Goal: Transaction & Acquisition: Obtain resource

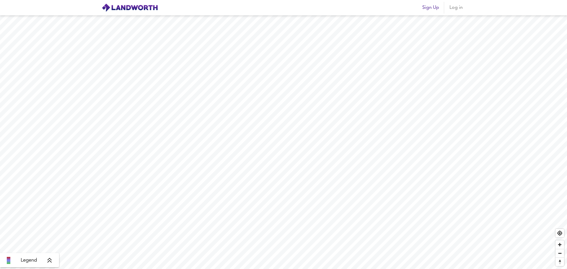
click at [456, 9] on span "Log in" at bounding box center [456, 8] width 14 height 8
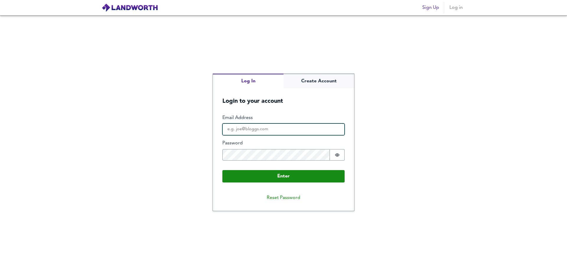
type input "[EMAIL_ADDRESS][DOMAIN_NAME]"
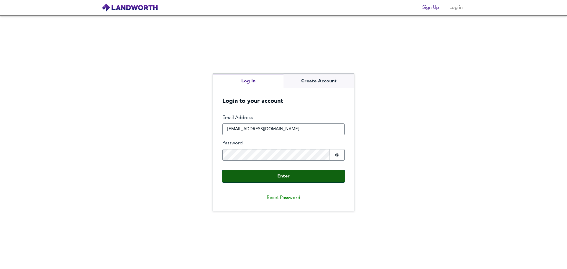
click at [271, 176] on button "Enter" at bounding box center [283, 176] width 122 height 12
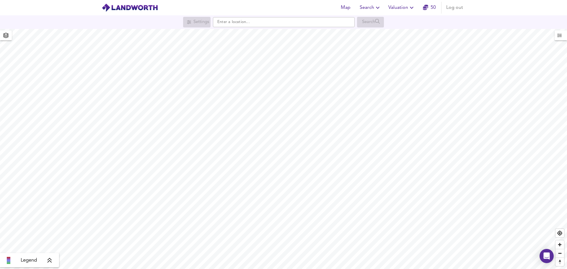
click at [403, 9] on span "Valuation" at bounding box center [401, 8] width 27 height 8
click at [406, 19] on li "New Valuation Report" at bounding box center [401, 21] width 71 height 11
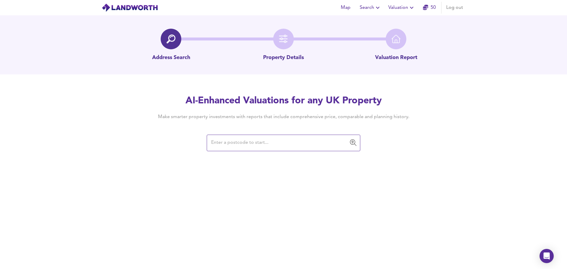
click at [234, 144] on input "text" at bounding box center [278, 142] width 139 height 11
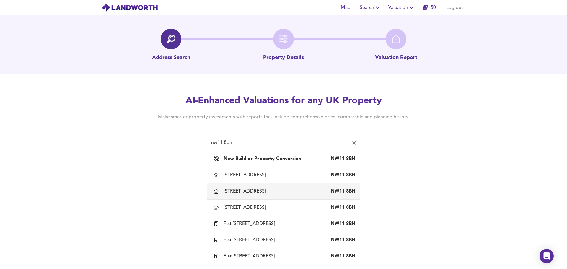
click at [255, 189] on div "[STREET_ADDRESS]" at bounding box center [245, 191] width 45 height 6
type input "[STREET_ADDRESS]"
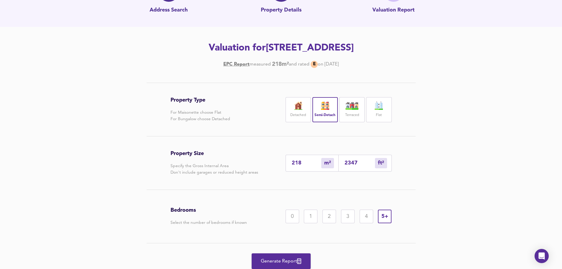
scroll to position [59, 0]
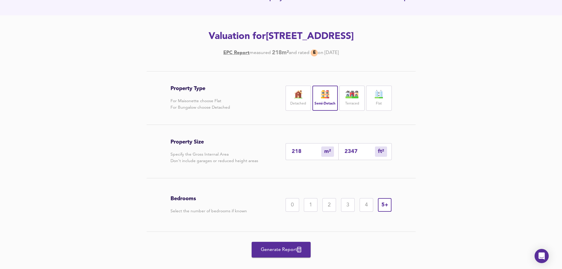
drag, startPoint x: 303, startPoint y: 152, endPoint x: 289, endPoint y: 152, distance: 14.8
click at [289, 152] on div "218 m² sqm" at bounding box center [312, 151] width 53 height 17
type input "3"
type input "32"
type input "30"
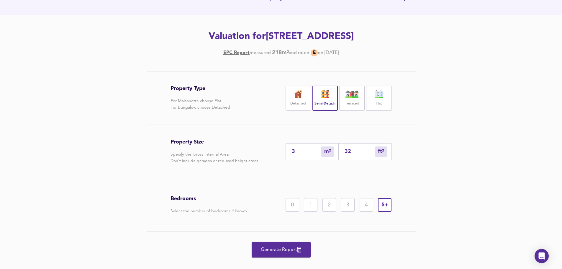
type input "323"
type input "300"
type input "3229"
type input "300"
click at [484, 143] on div "Property Type For Maisonette choose Flat For Bungalow choose Detached Detached …" at bounding box center [281, 175] width 562 height 208
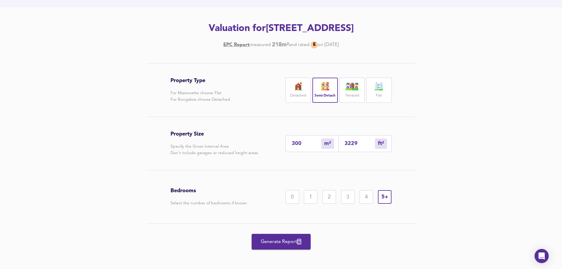
scroll to position [69, 0]
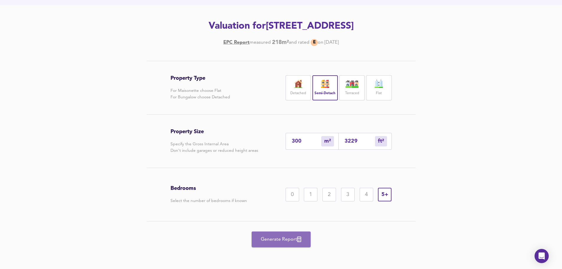
click at [281, 241] on span "Generate Report" at bounding box center [281, 239] width 47 height 8
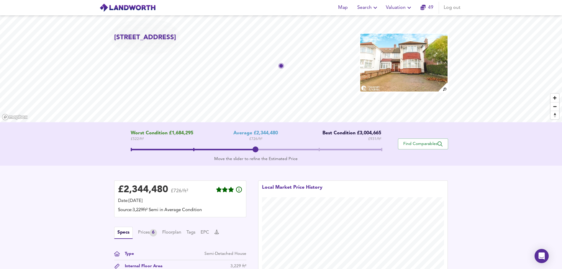
click at [193, 149] on span at bounding box center [193, 149] width 125 height 1
click at [256, 149] on span at bounding box center [256, 149] width 1 height 3
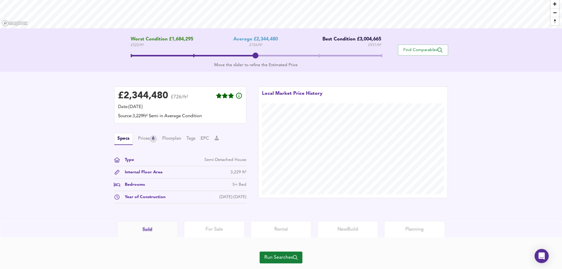
scroll to position [110, 0]
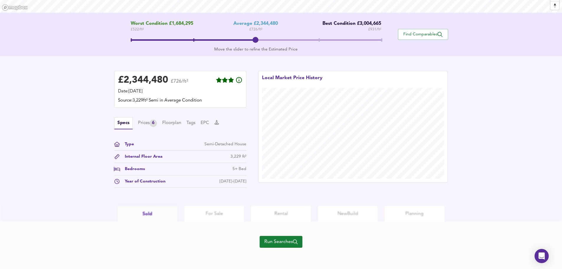
click at [285, 243] on span "Run Searches" at bounding box center [280, 242] width 33 height 8
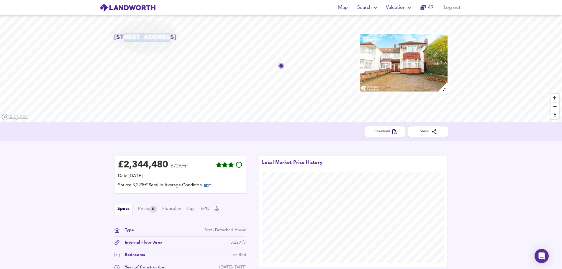
drag, startPoint x: 123, startPoint y: 37, endPoint x: 160, endPoint y: 37, distance: 36.6
click at [160, 37] on h2 "[STREET_ADDRESS]" at bounding box center [145, 37] width 62 height 9
copy h2 "Ravenscroft"
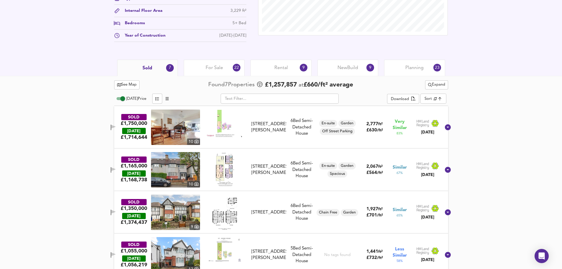
scroll to position [236, 0]
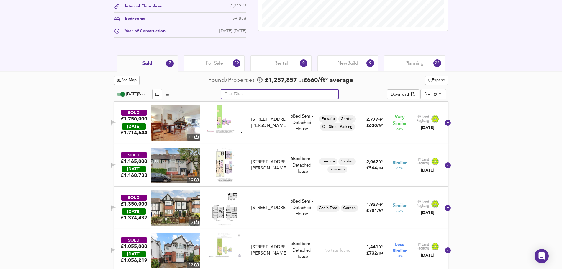
click at [270, 93] on input "text" at bounding box center [280, 94] width 118 height 10
paste input "Ravenscroft"
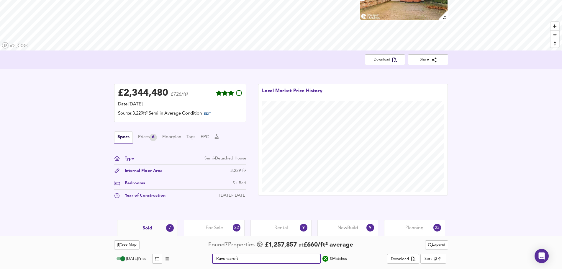
scroll to position [72, 0]
type input "R"
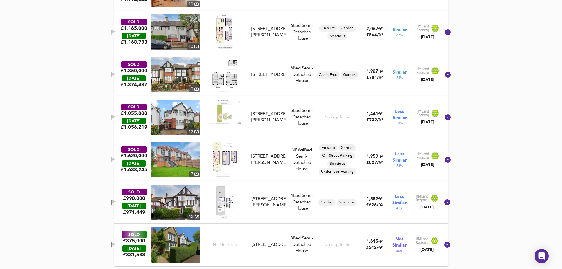
scroll to position [133, 0]
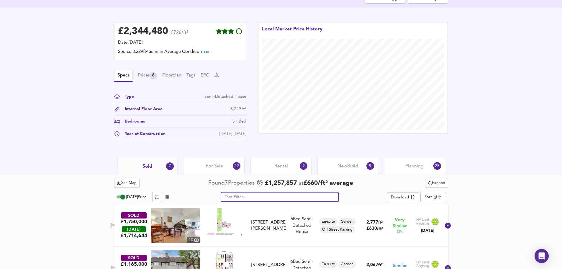
click at [207, 165] on span "For Sale" at bounding box center [214, 166] width 17 height 6
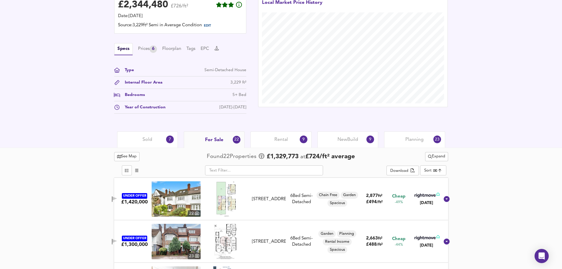
scroll to position [251, 0]
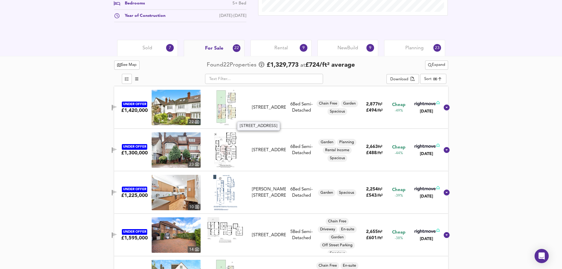
click at [271, 104] on div "[STREET_ADDRESS]" at bounding box center [269, 107] width 34 height 6
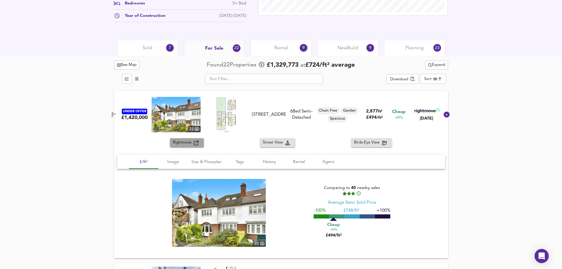
click at [178, 143] on span "Rightmove" at bounding box center [183, 142] width 21 height 7
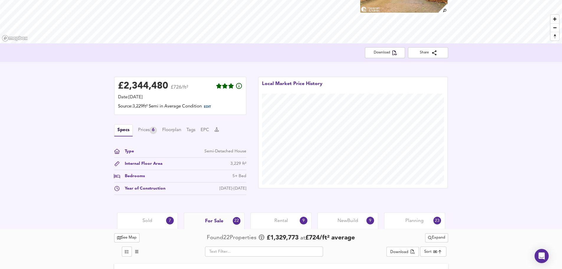
scroll to position [0, 0]
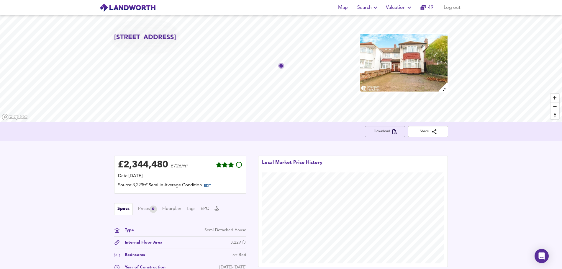
click at [385, 134] on span "Download" at bounding box center [385, 131] width 31 height 6
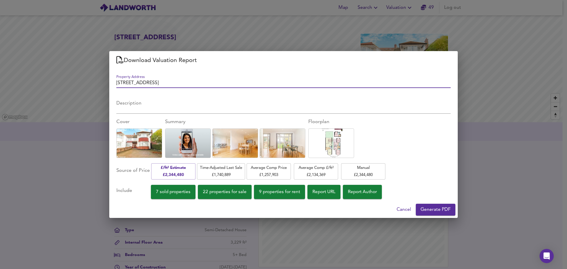
click at [403, 208] on span "Cancel" at bounding box center [403, 209] width 14 height 8
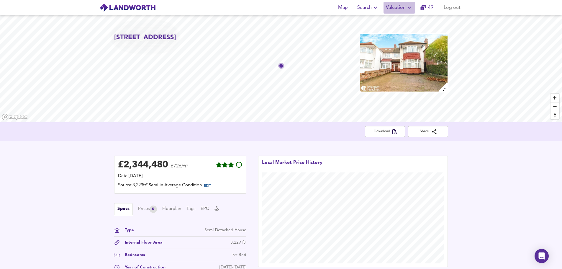
click at [401, 6] on span "Valuation" at bounding box center [399, 8] width 27 height 8
click at [401, 31] on li "Valuation Report History" at bounding box center [399, 32] width 71 height 11
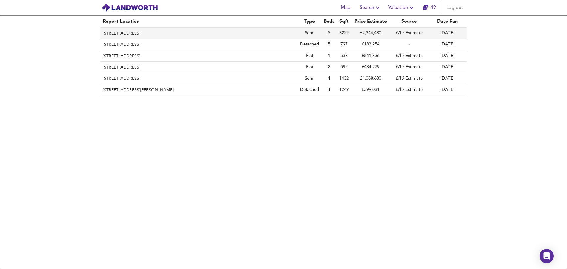
click at [130, 29] on th "[STREET_ADDRESS]" at bounding box center [198, 33] width 197 height 11
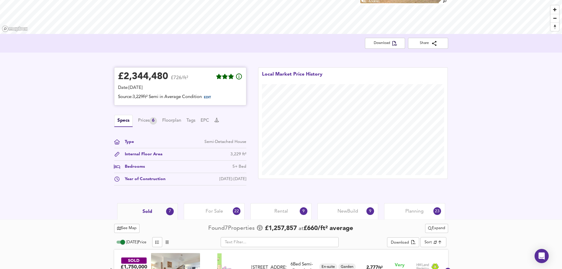
scroll to position [89, 0]
click at [148, 122] on div "Prices 6" at bounding box center [147, 120] width 19 height 7
